Goal: Task Accomplishment & Management: Complete application form

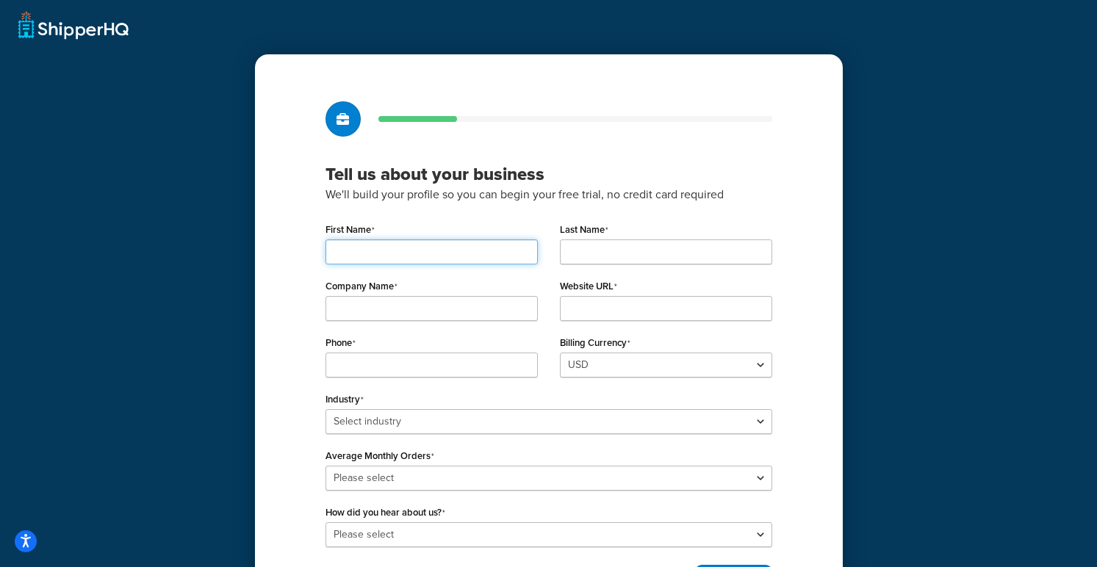
click at [429, 258] on input "First Name" at bounding box center [431, 251] width 212 height 25
type input "[PERSON_NAME]"
type input "Whalley"
click at [389, 309] on input "Company Name" at bounding box center [431, 308] width 212 height 25
type input "SWP"
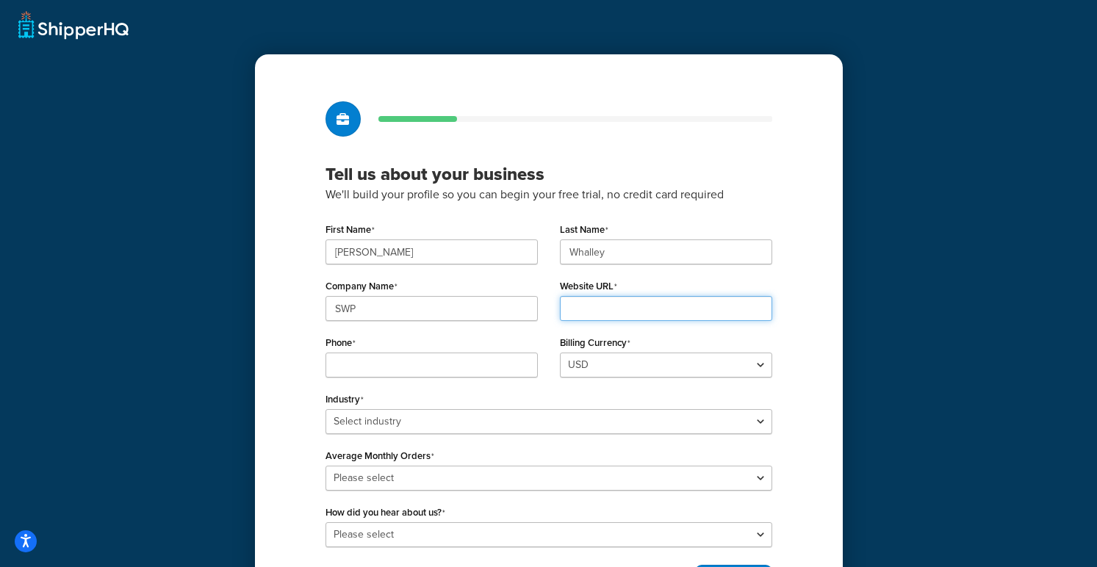
click at [592, 313] on input "Website URL" at bounding box center [666, 308] width 212 height 25
type input "2"
type input "w"
type input "[DOMAIN_NAME]"
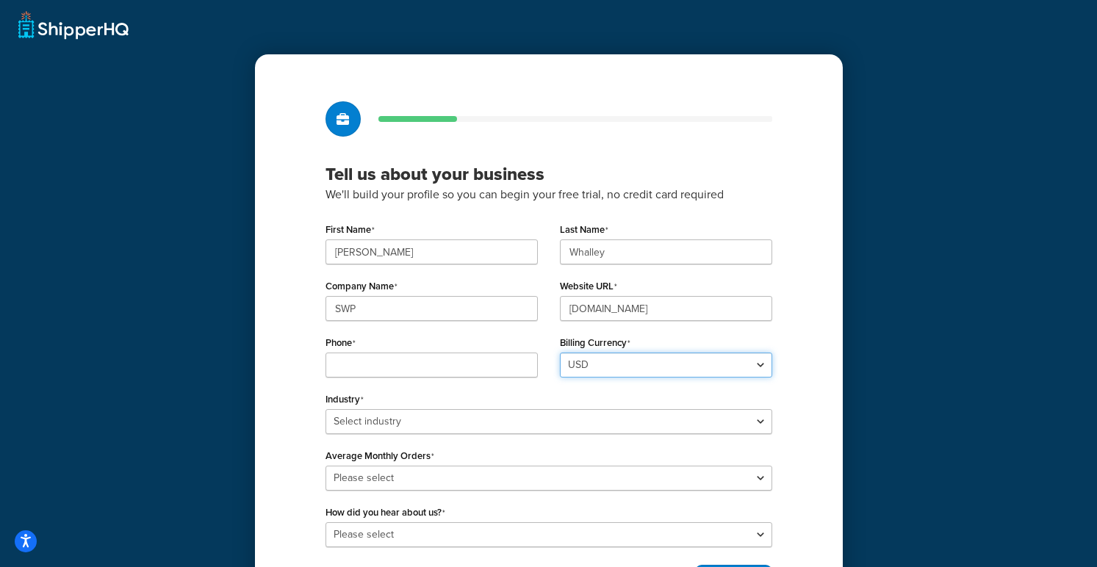
click at [594, 361] on select "USD GBP" at bounding box center [666, 365] width 212 height 25
select select "GBP"
click at [560, 353] on select "USD GBP" at bounding box center [666, 365] width 212 height 25
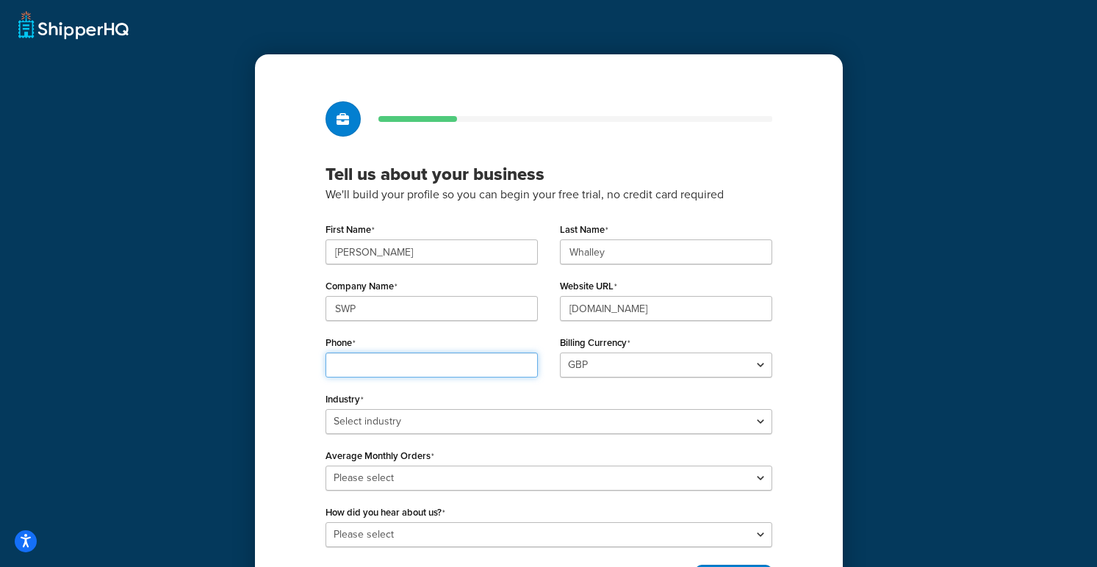
click at [466, 376] on input "Phone" at bounding box center [431, 365] width 212 height 25
type input "000000000"
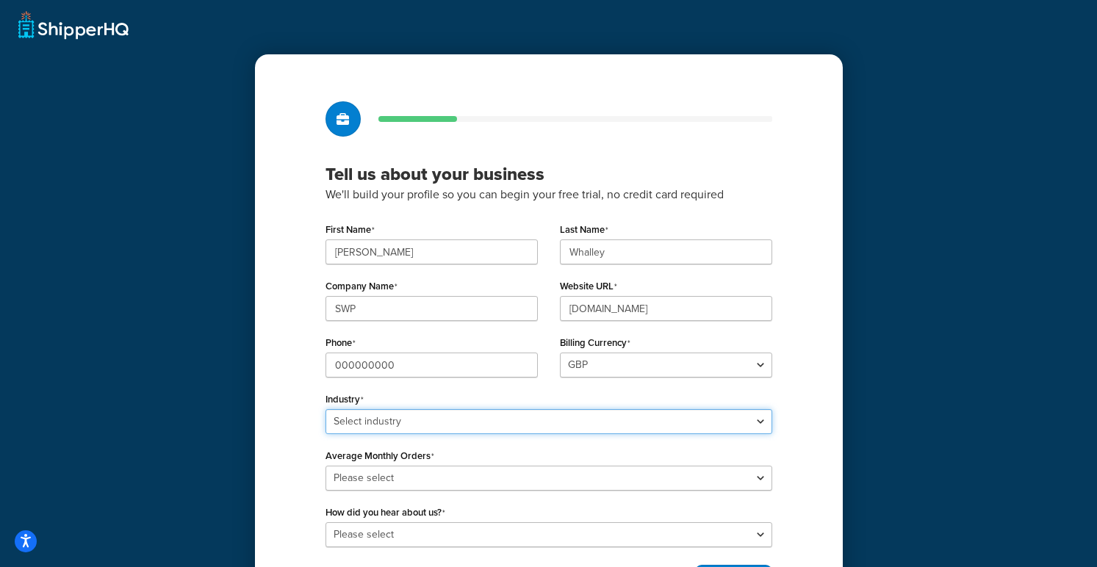
click at [416, 415] on select "Select industry Automotive Adult Agriculture Alcohol, Tobacco & CBD Arts & Craf…" at bounding box center [548, 421] width 447 height 25
select select "17"
click at [325, 409] on select "Select industry Automotive Adult Agriculture Alcohol, Tobacco & CBD Arts & Craf…" at bounding box center [548, 421] width 447 height 25
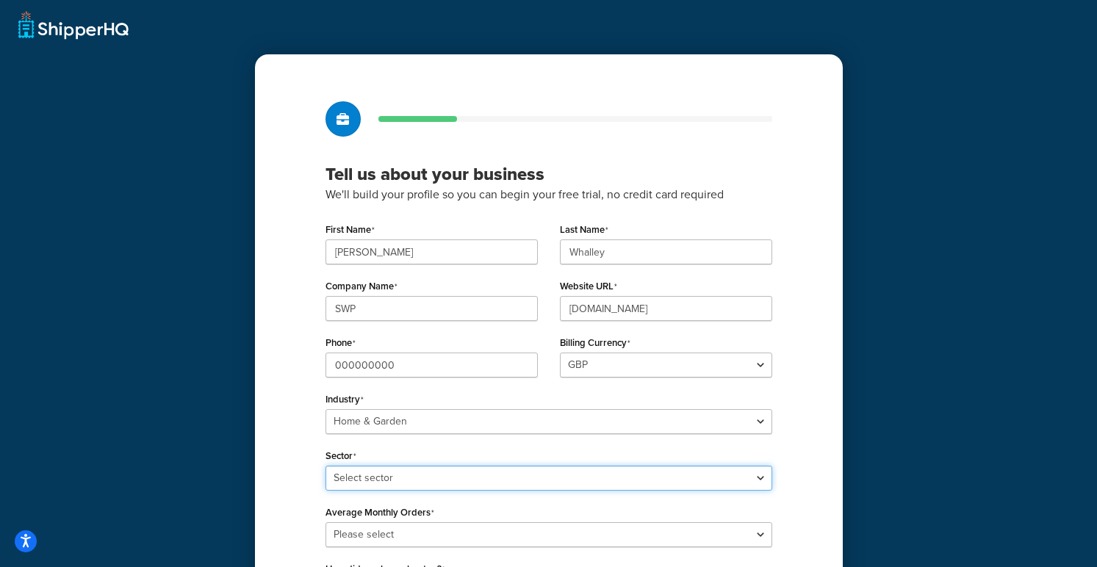
click at [408, 477] on select "Select sector Furniture Garden Supplies Home Goods Home Improvement Nursery / A…" at bounding box center [548, 478] width 447 height 25
select select "41"
click at [325, 466] on select "Select sector Furniture Garden Supplies Home Goods Home Improvement Nursery / A…" at bounding box center [548, 478] width 447 height 25
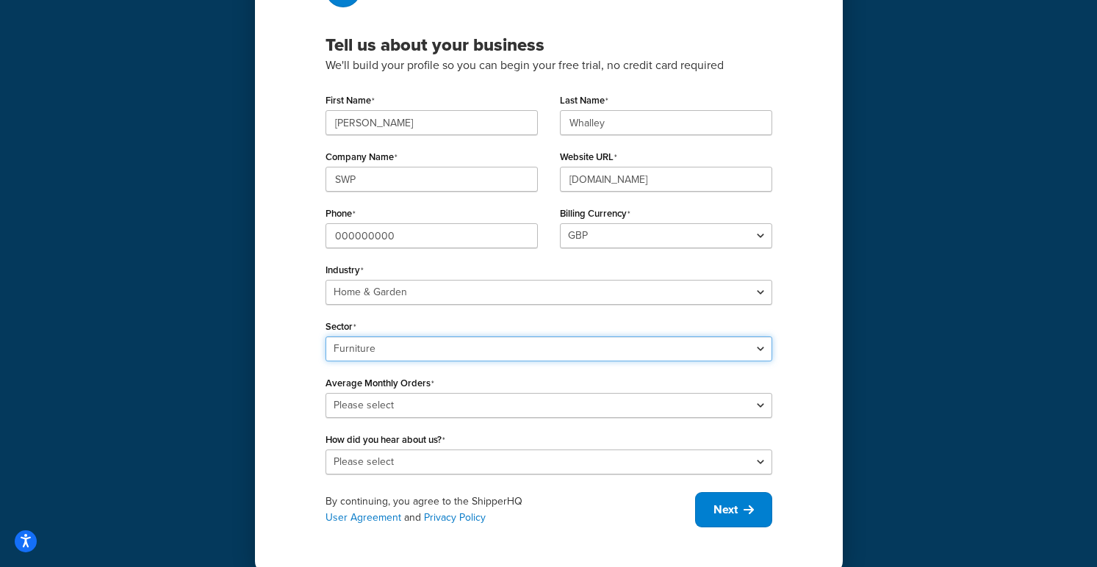
scroll to position [151, 0]
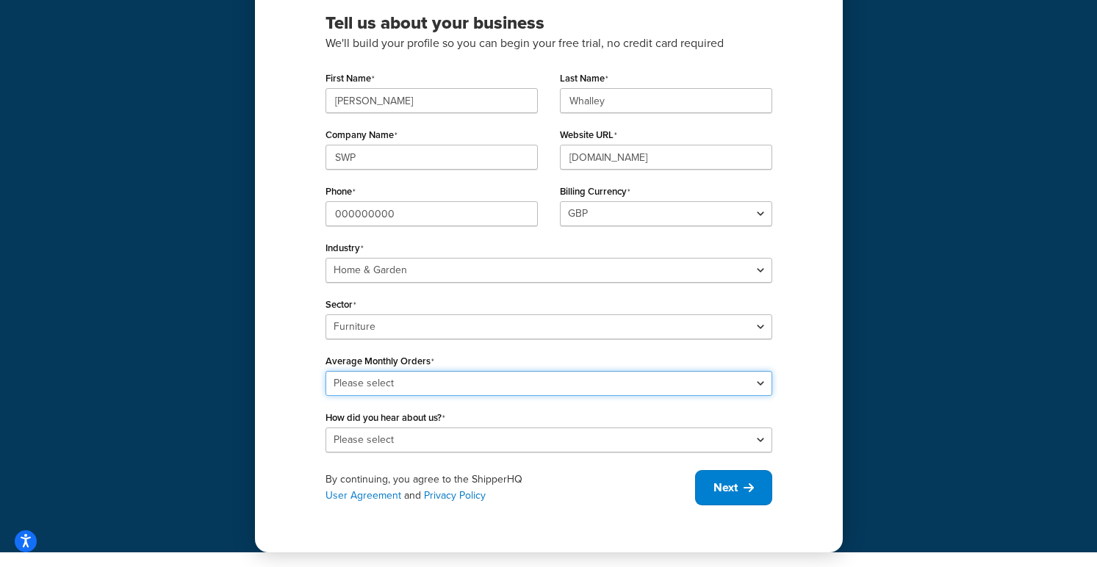
click at [408, 387] on select "Please select 0-500 501-1,000 1,001-10,000 10,001-20,000 Over 20,000" at bounding box center [548, 383] width 447 height 25
select select "1"
click at [325, 371] on select "Please select 0-500 501-1,000 1,001-10,000 10,001-20,000 Over 20,000" at bounding box center [548, 383] width 447 height 25
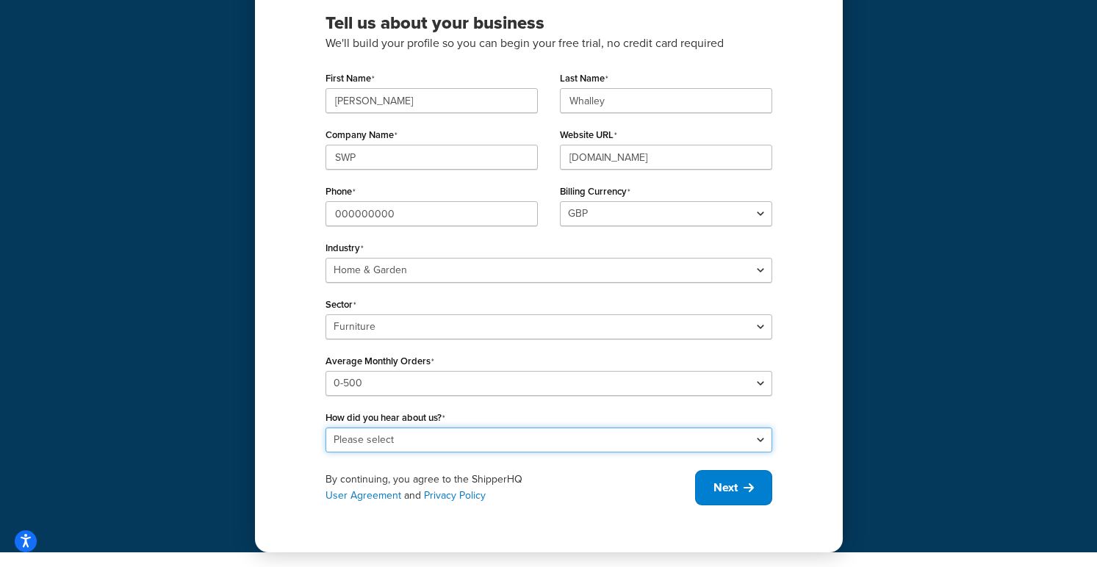
click at [406, 436] on select "Please select Online Search App Store or Marketplace Listing Referred by Agency…" at bounding box center [548, 440] width 447 height 25
select select "1"
click at [325, 428] on select "Please select Online Search App Store or Marketplace Listing Referred by Agency…" at bounding box center [548, 440] width 447 height 25
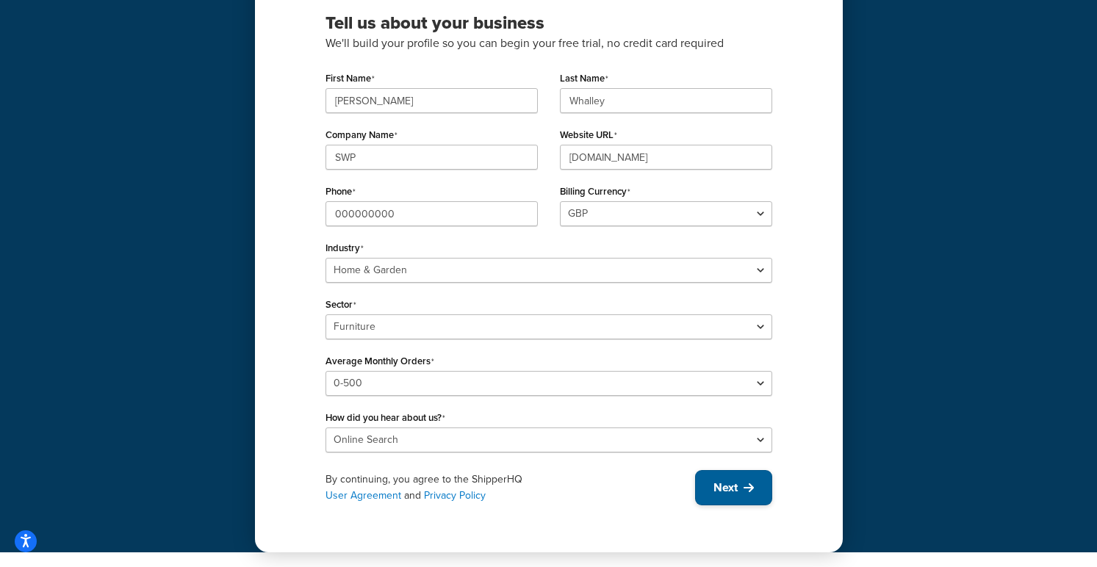
click at [712, 489] on button "Next" at bounding box center [733, 487] width 77 height 35
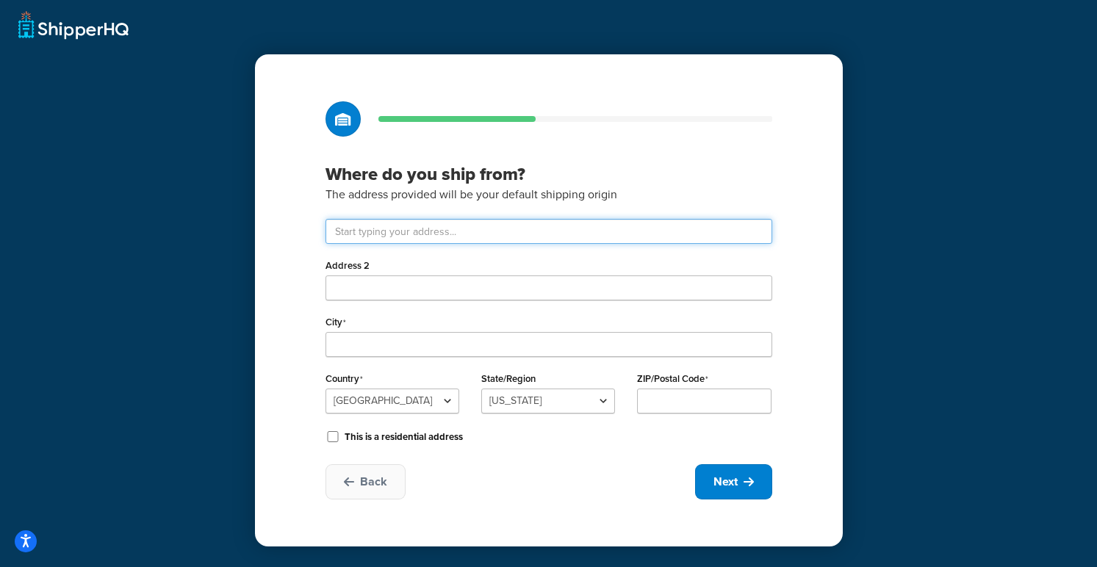
click at [433, 226] on input "text" at bounding box center [548, 231] width 447 height 25
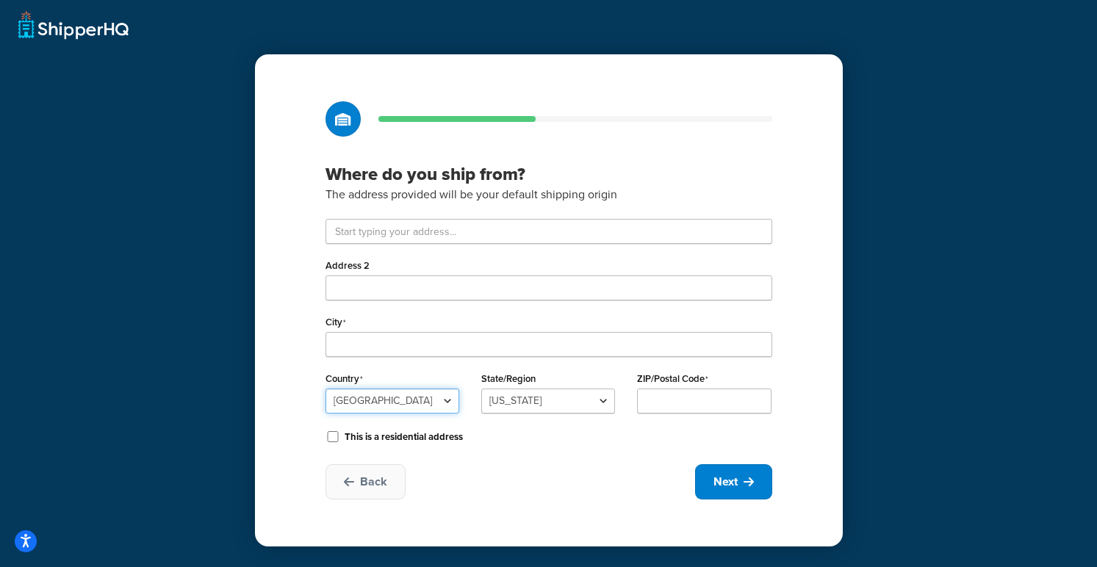
click at [439, 402] on select "United States United Kingdom Afghanistan Åland Islands Albania Algeria American…" at bounding box center [392, 401] width 134 height 25
select select "1226"
click at [325, 389] on select "United States United Kingdom Afghanistan Åland Islands Albania Algeria American…" at bounding box center [392, 401] width 134 height 25
click at [677, 394] on input "ZIP/Postal Code" at bounding box center [704, 401] width 134 height 25
paste input "CV6 5SF"
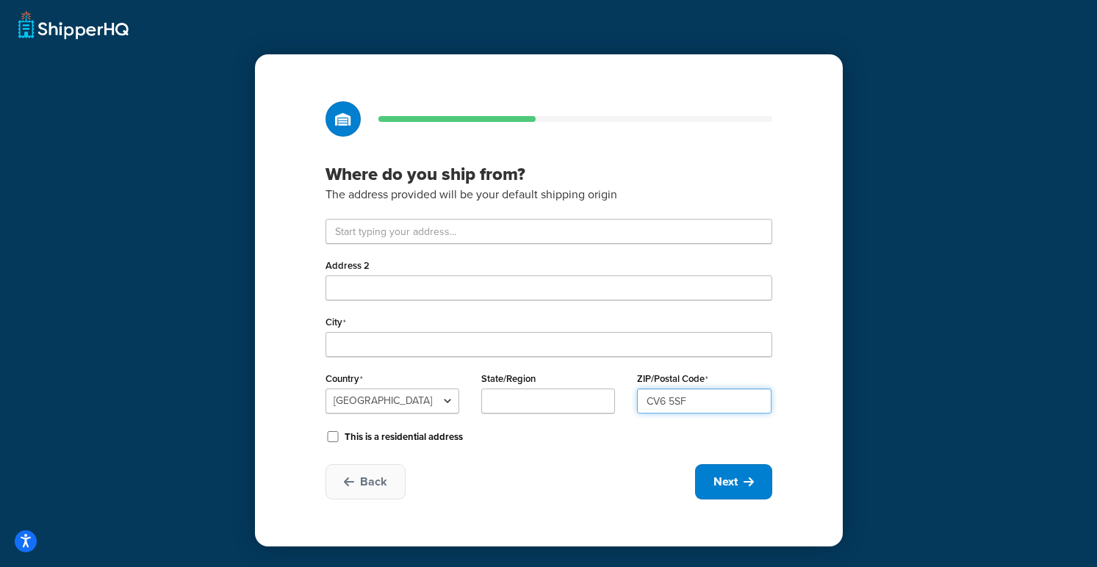
type input "CV6 5SF"
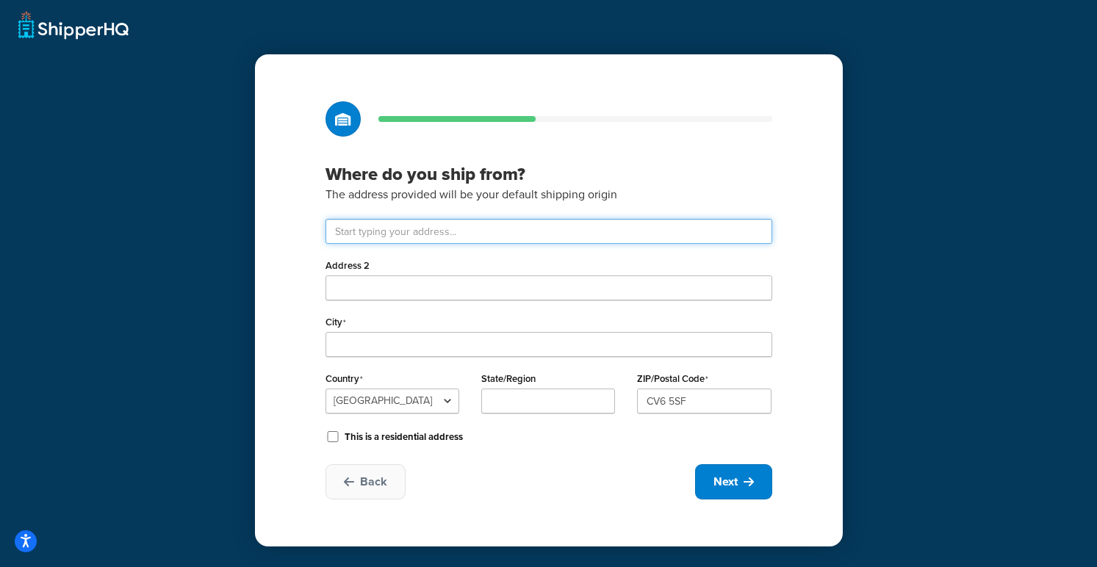
click at [428, 240] on input "text" at bounding box center [548, 231] width 447 height 25
paste input "Unit 27, Rear Of 101"
type input "Unit 27, Rear Of 101"
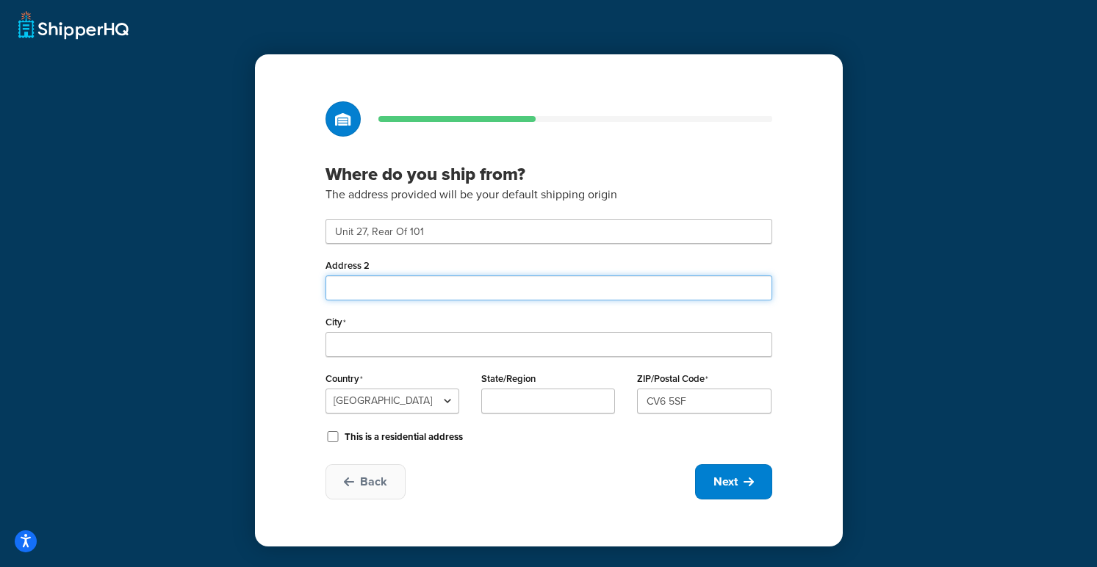
click at [411, 295] on input "Address 2" at bounding box center [548, 287] width 447 height 25
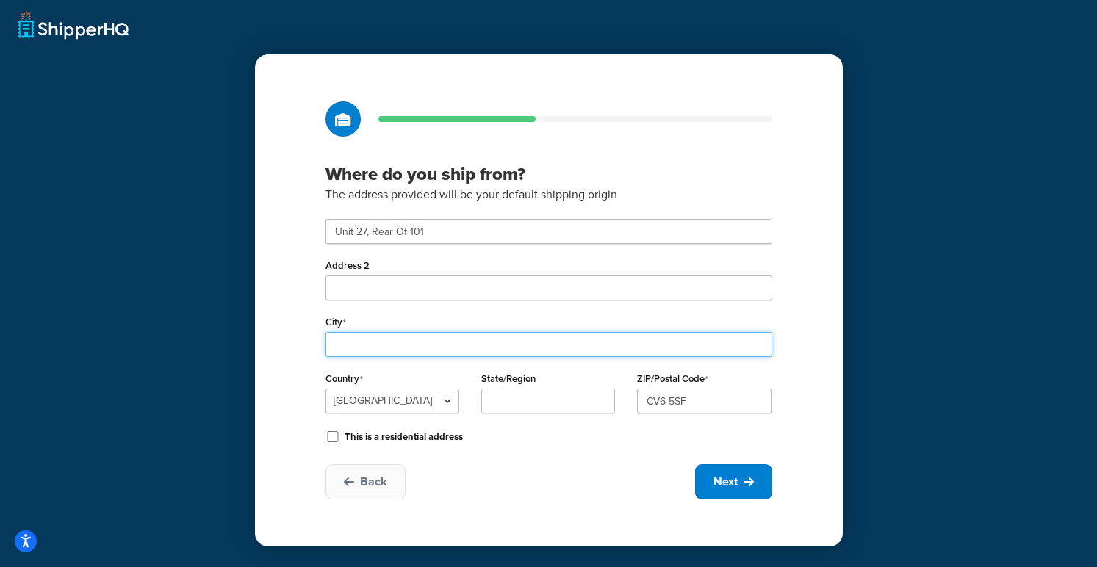
click at [444, 353] on input "City" at bounding box center [548, 344] width 447 height 25
paste input "Coventry"
type input "Coventry"
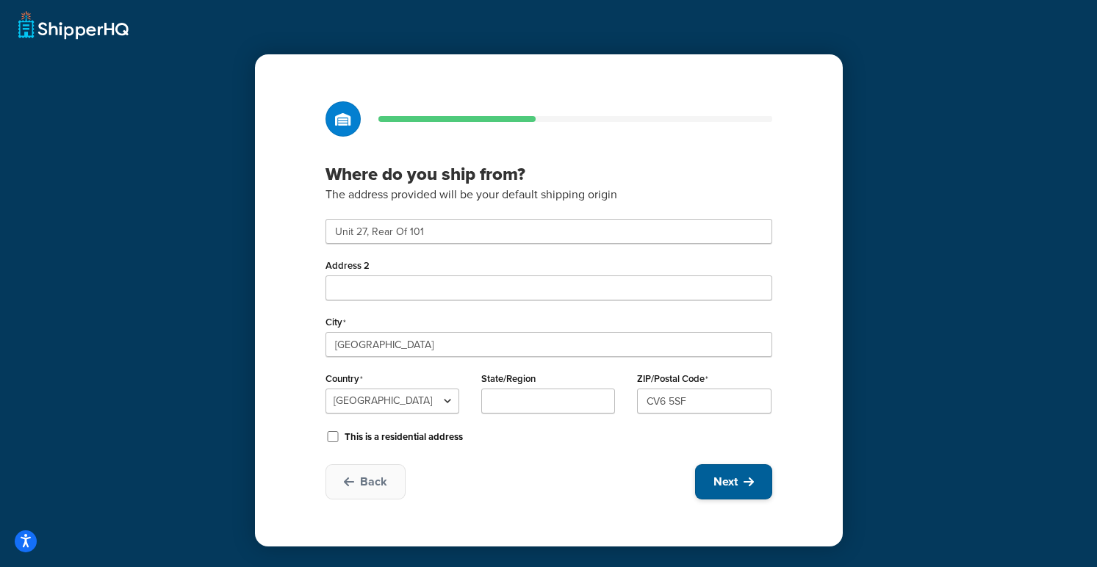
click at [720, 481] on span "Next" at bounding box center [725, 482] width 24 height 16
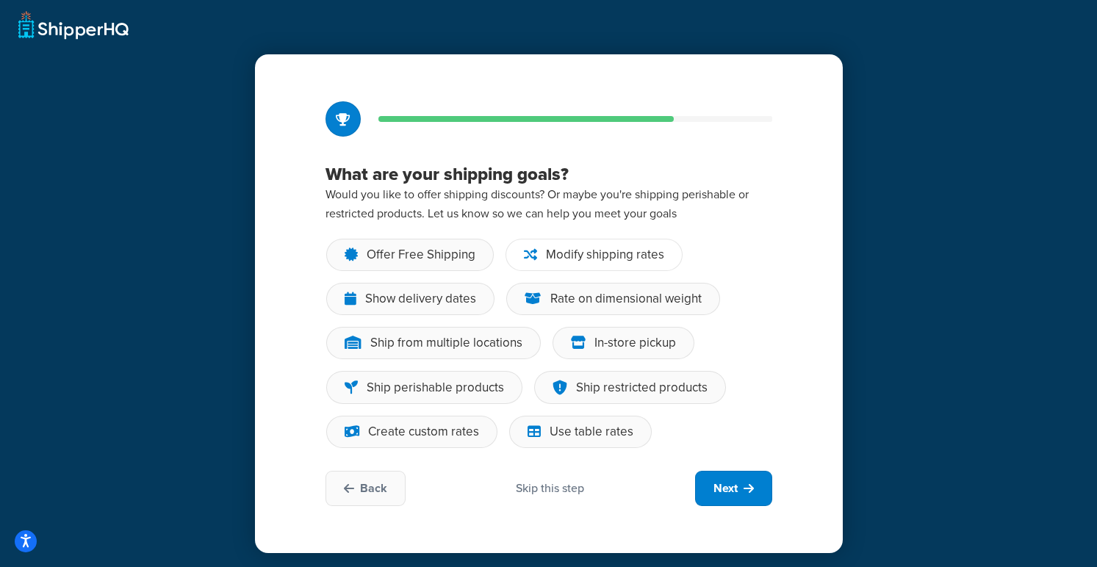
click at [555, 255] on div "Modify shipping rates" at bounding box center [605, 255] width 118 height 15
click at [0, 0] on input "Modify shipping rates" at bounding box center [0, 0] width 0 height 0
click at [569, 296] on div "Rate on dimensional weight" at bounding box center [625, 299] width 151 height 15
click at [0, 0] on input "Rate on dimensional weight" at bounding box center [0, 0] width 0 height 0
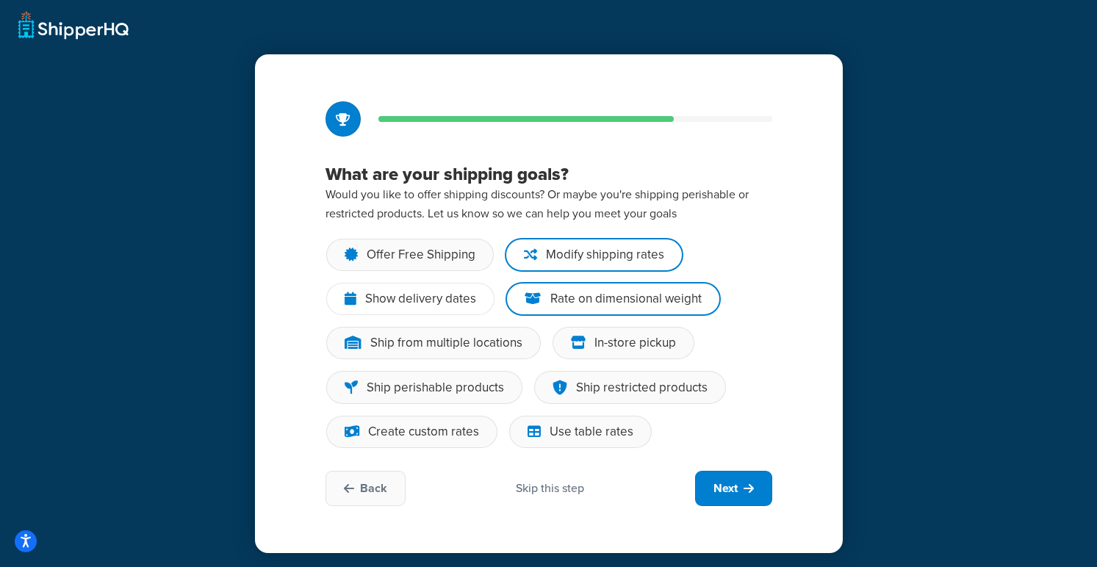
click at [430, 292] on div "Show delivery dates" at bounding box center [420, 299] width 111 height 15
click at [0, 0] on input "Show delivery dates" at bounding box center [0, 0] width 0 height 0
click at [473, 429] on div "Create custom rates" at bounding box center [423, 432] width 111 height 15
click at [0, 0] on input "Create custom rates" at bounding box center [0, 0] width 0 height 0
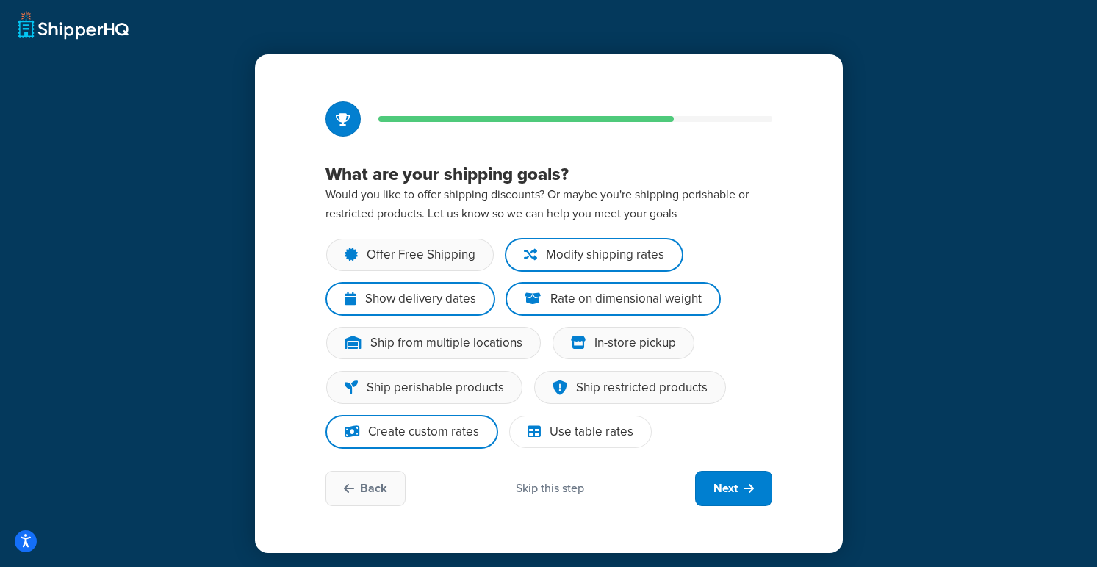
click at [560, 431] on div "Use table rates" at bounding box center [591, 432] width 84 height 15
click at [0, 0] on input "Use table rates" at bounding box center [0, 0] width 0 height 0
click at [439, 262] on div "Offer Free Shipping" at bounding box center [421, 255] width 109 height 15
click at [0, 0] on input "Offer Free Shipping" at bounding box center [0, 0] width 0 height 0
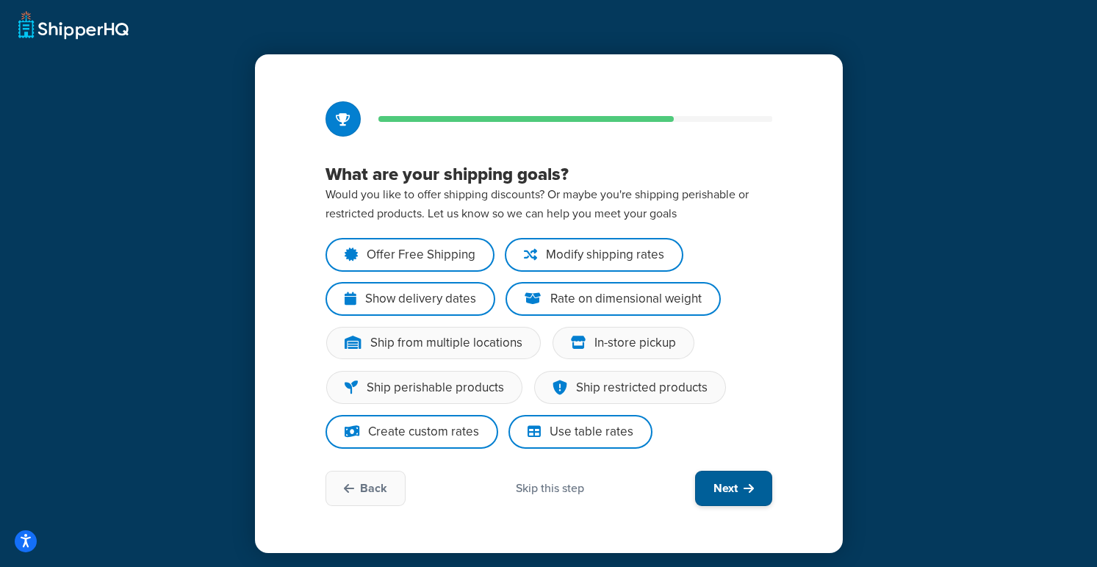
click at [726, 491] on span "Next" at bounding box center [725, 488] width 24 height 16
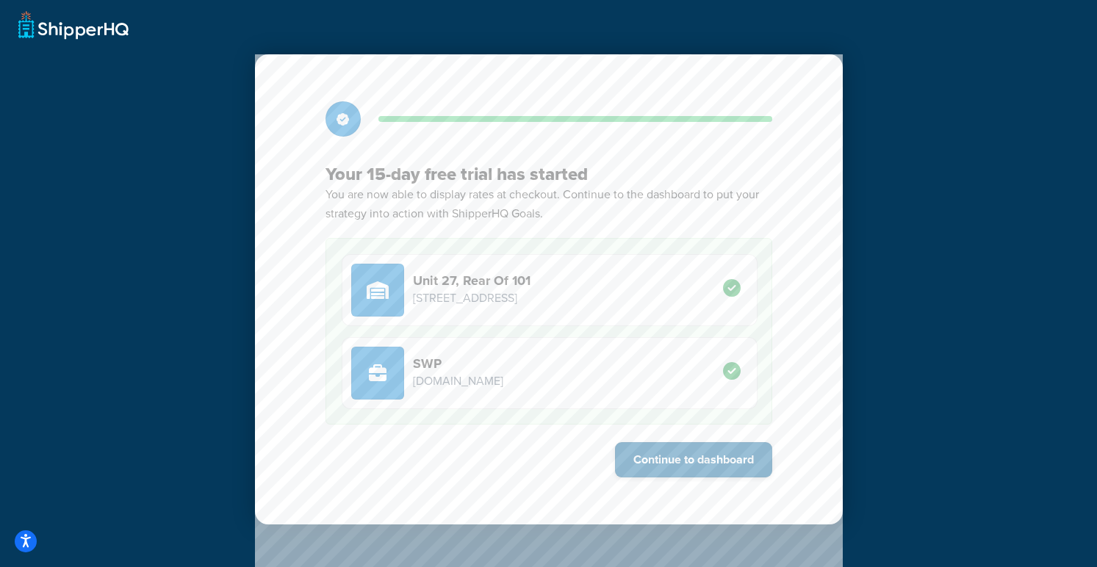
click at [715, 458] on button "Continue to dashboard" at bounding box center [693, 459] width 157 height 35
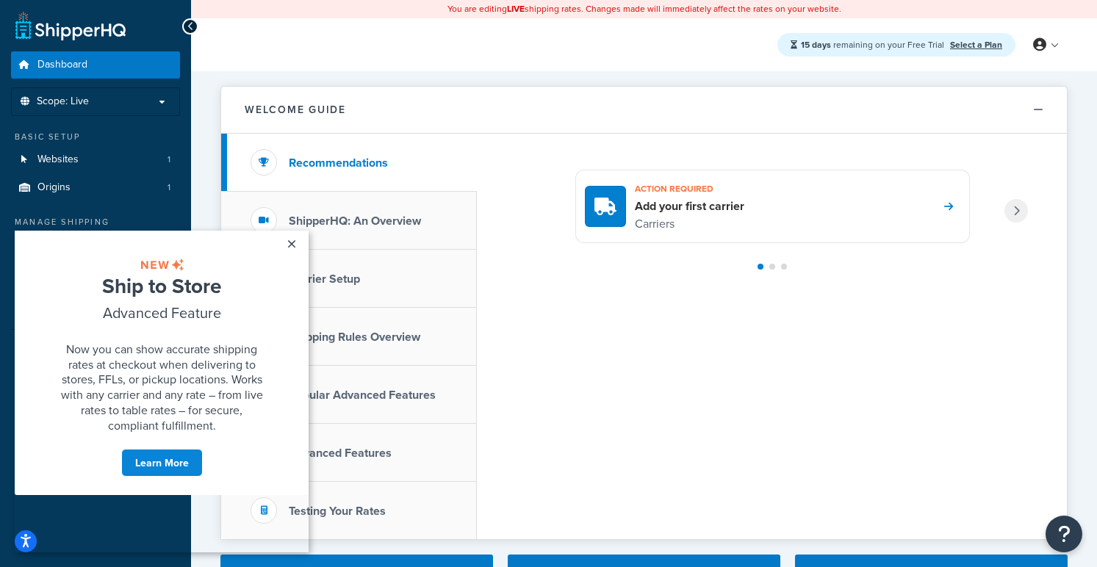
click at [634, 306] on div "Action required Add your first carrier Carriers" at bounding box center [772, 336] width 590 height 405
click at [851, 207] on div "Action required Add your first carrier Carriers" at bounding box center [772, 206] width 394 height 73
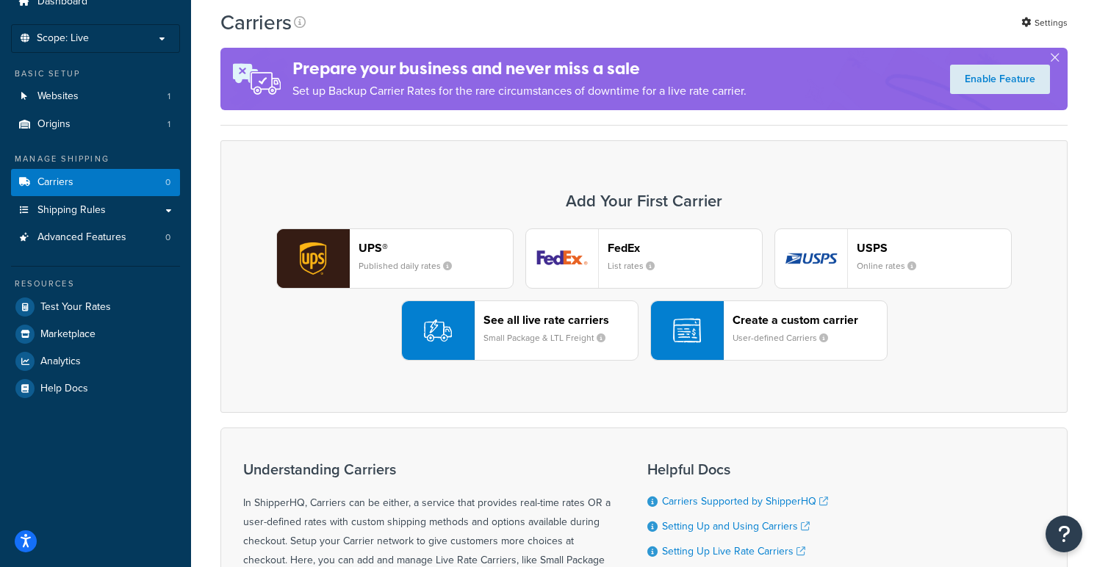
scroll to position [65, 0]
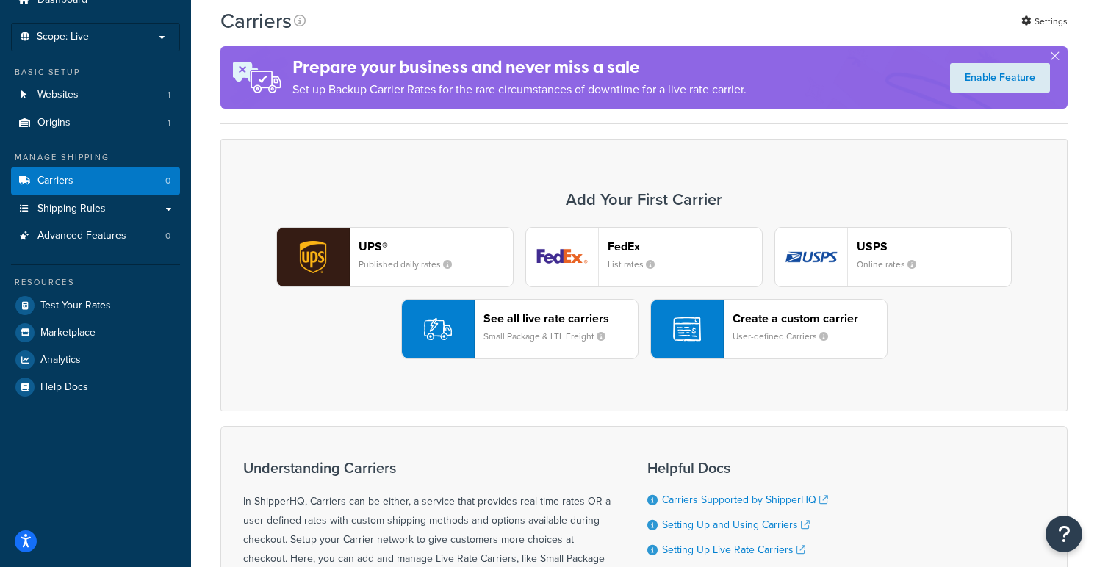
click at [541, 334] on small "Small Package & LTL Freight" at bounding box center [550, 336] width 134 height 13
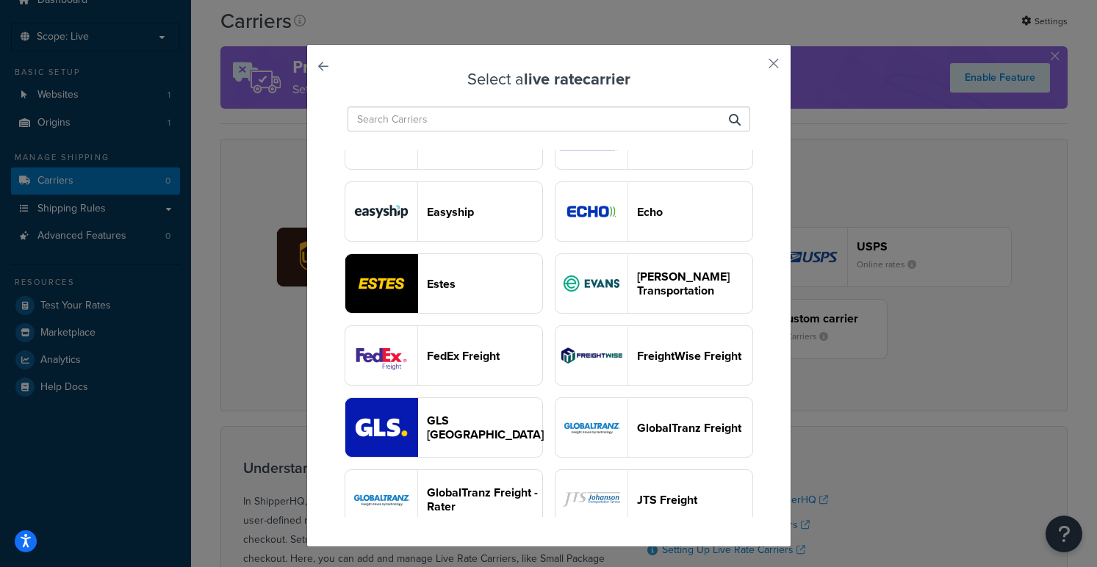
scroll to position [958, 0]
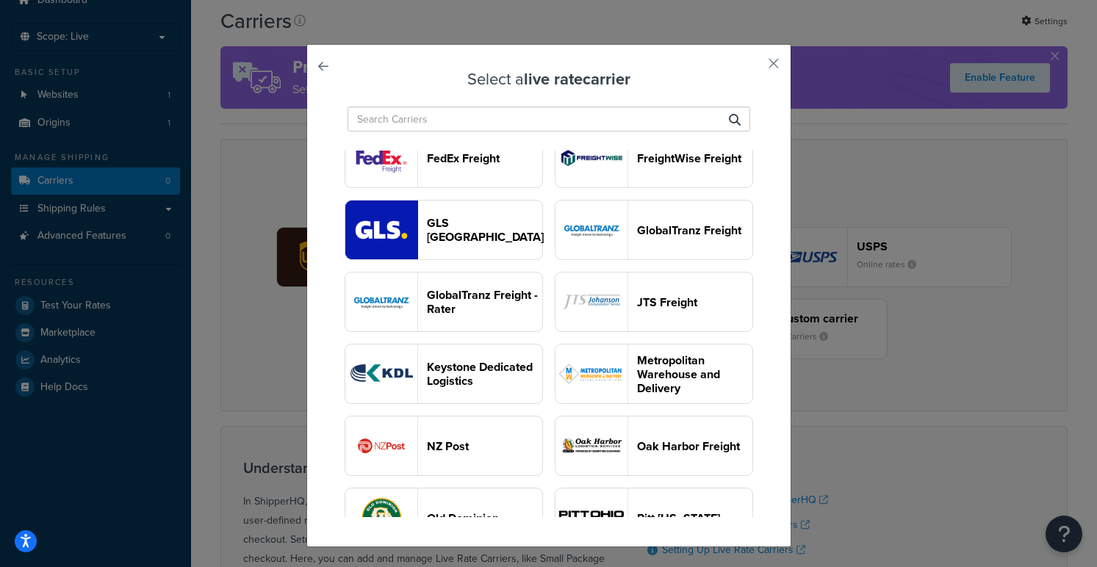
click at [450, 128] on input "text" at bounding box center [548, 119] width 403 height 25
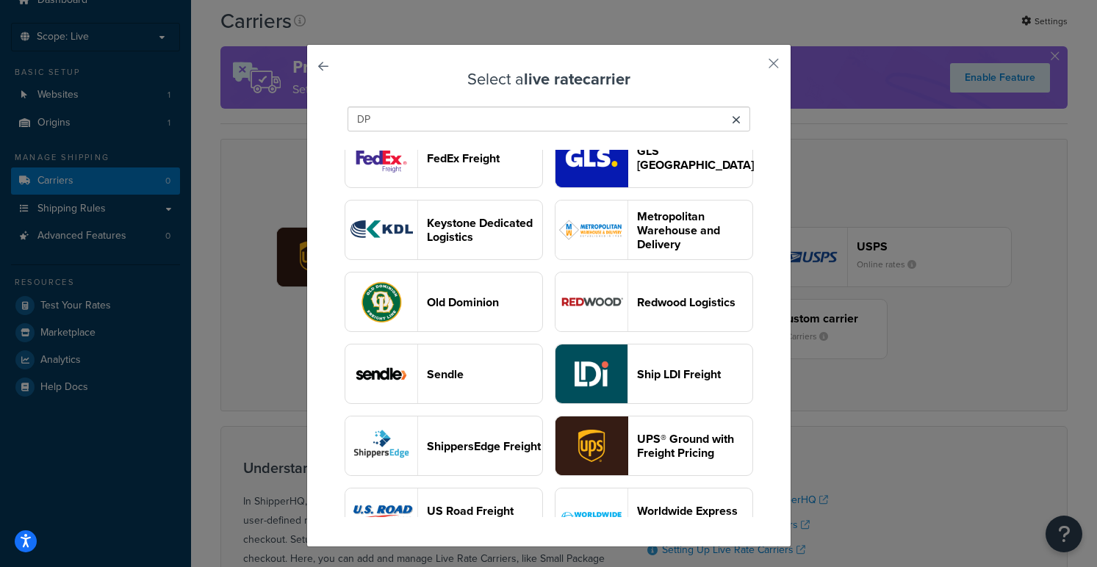
scroll to position [0, 0]
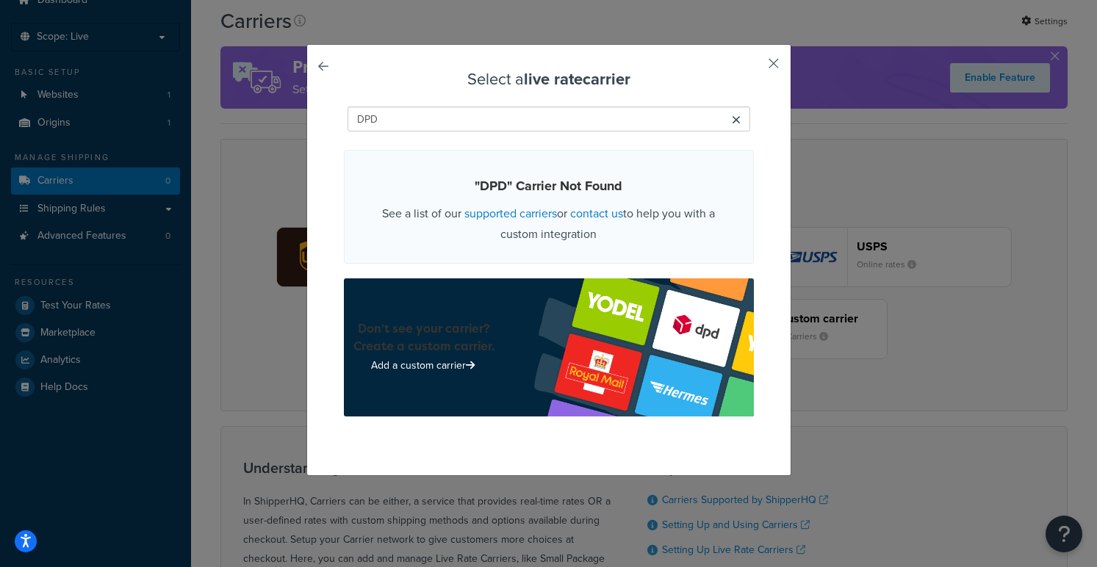
type input "DPD"
click at [754, 67] on button "button" at bounding box center [752, 69] width 4 height 4
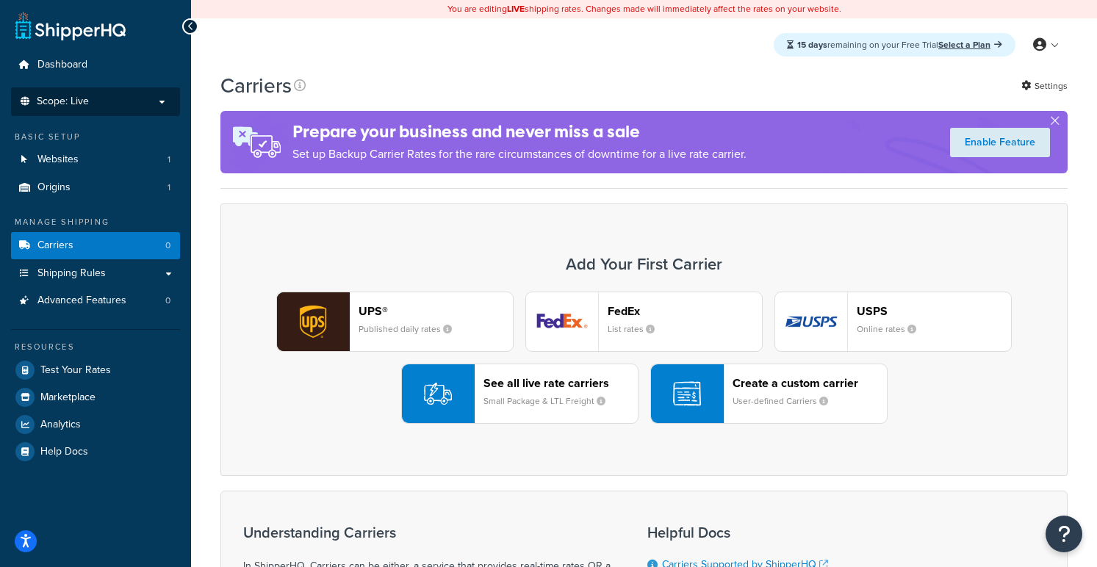
click at [129, 103] on p "Scope: Live" at bounding box center [96, 101] width 156 height 12
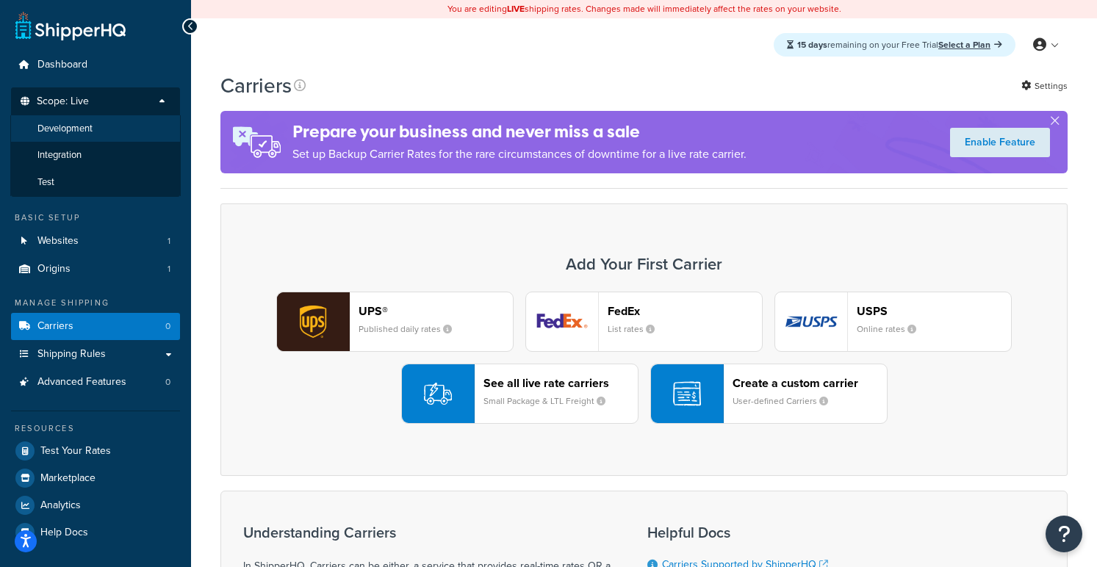
click at [112, 125] on li "Development" at bounding box center [95, 128] width 170 height 27
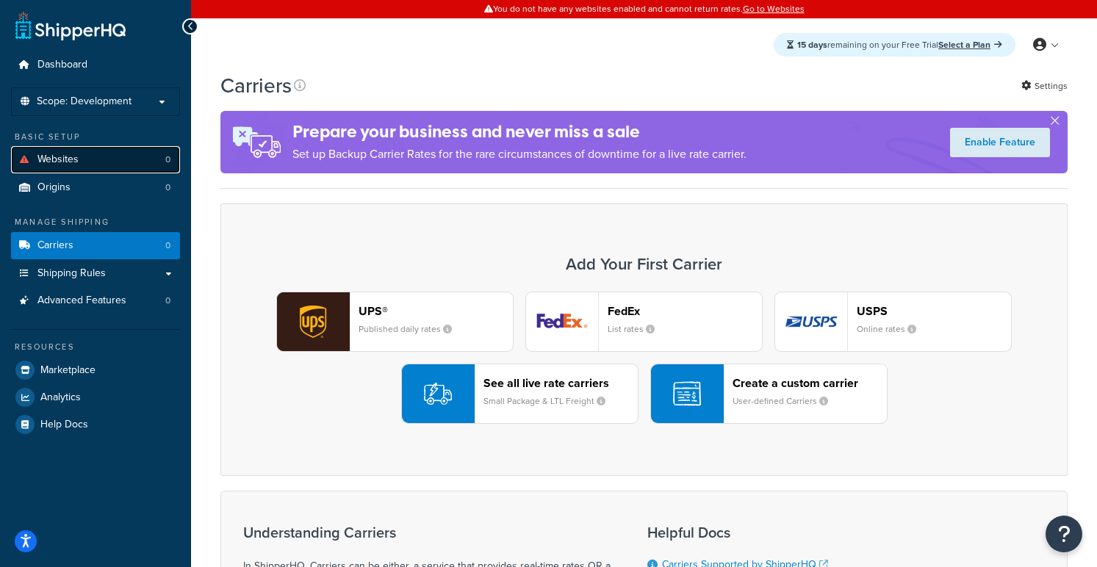
click at [140, 159] on link "Websites 0" at bounding box center [95, 159] width 169 height 27
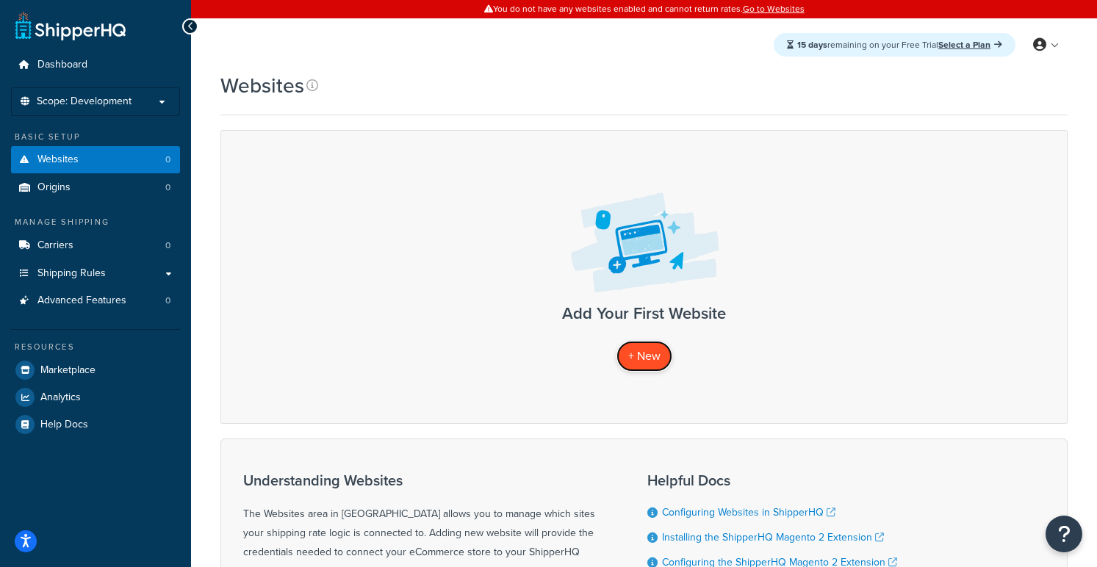
click at [638, 356] on span "+ New" at bounding box center [644, 355] width 32 height 17
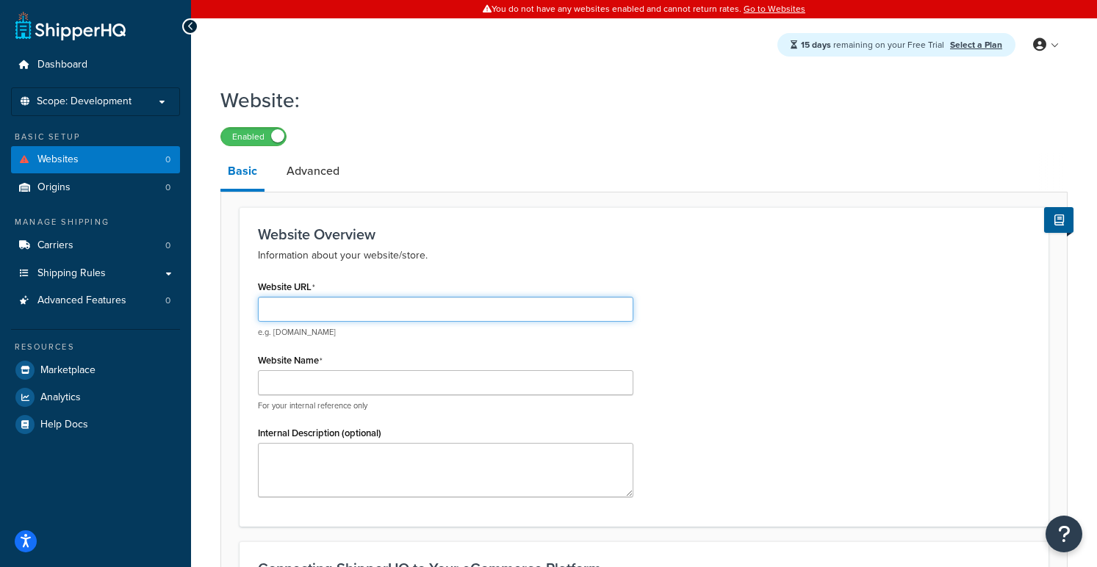
click at [428, 311] on input "Website URL" at bounding box center [445, 309] width 375 height 25
type input "[DOMAIN_NAME]"
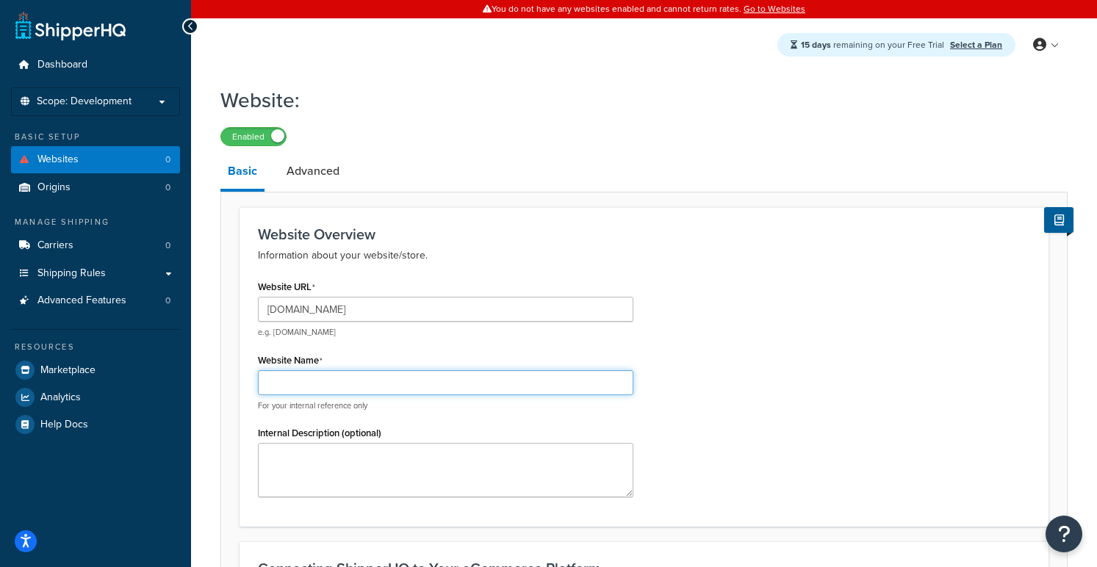
click at [397, 384] on input "Website Name" at bounding box center [445, 382] width 375 height 25
type input "Sweetpea & Willow"
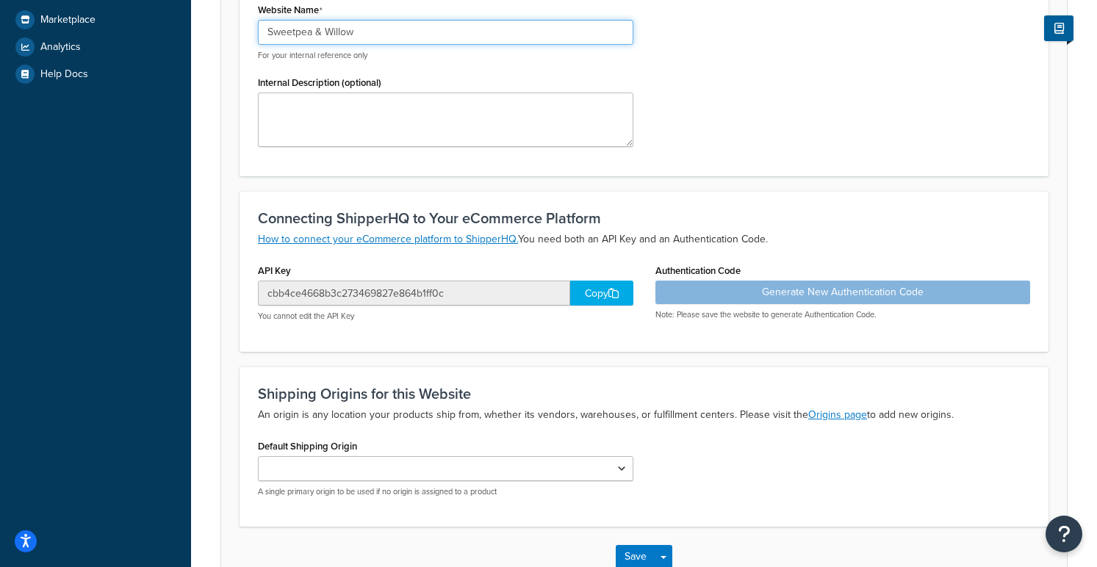
scroll to position [402, 0]
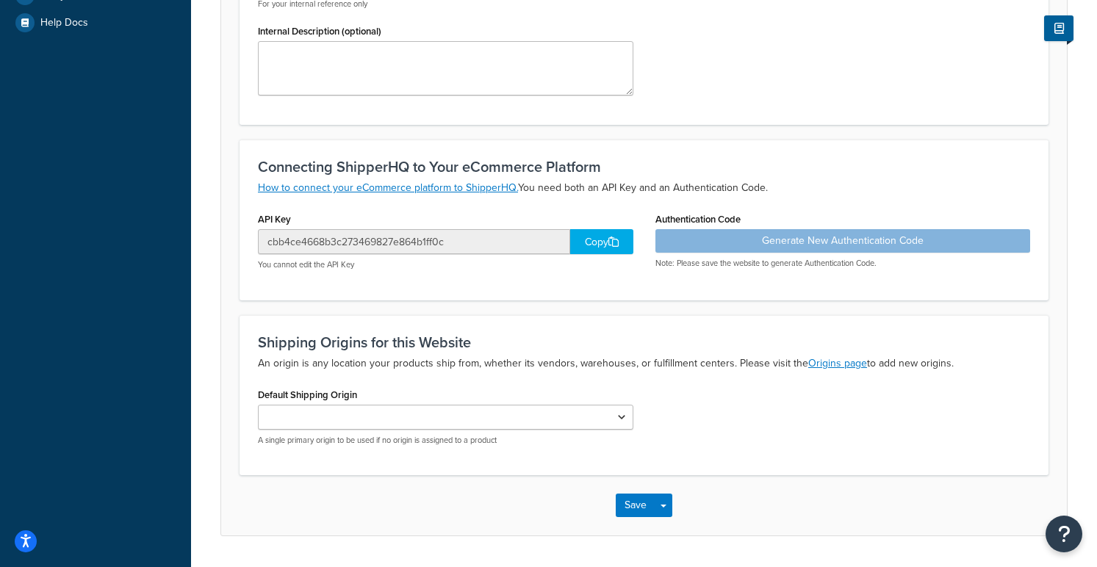
click at [592, 241] on div "Copy" at bounding box center [601, 241] width 63 height 25
click at [464, 187] on link "How to connect your eCommerce platform to ShipperHQ." at bounding box center [388, 187] width 260 height 15
click at [585, 245] on div "Copy" at bounding box center [601, 241] width 63 height 25
